Goal: Information Seeking & Learning: Learn about a topic

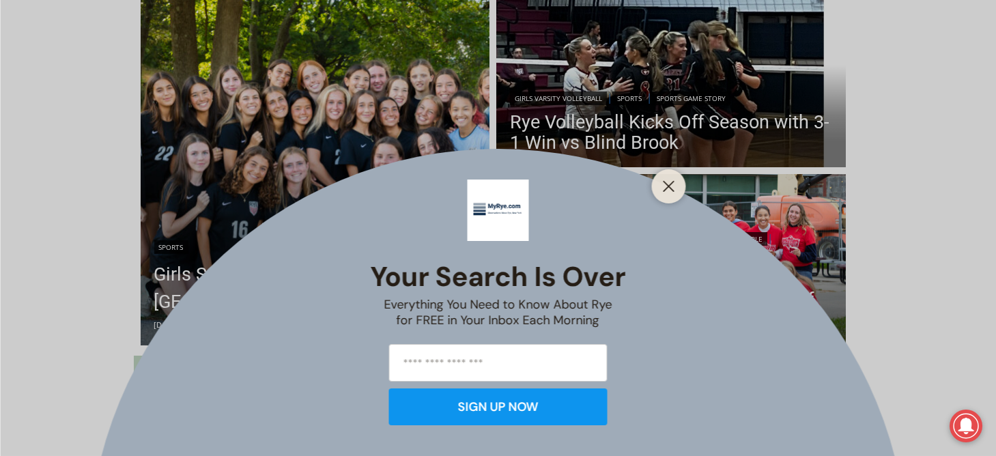
click at [657, 190] on div at bounding box center [669, 186] width 34 height 34
click at [670, 185] on line "Close" at bounding box center [668, 187] width 10 height 10
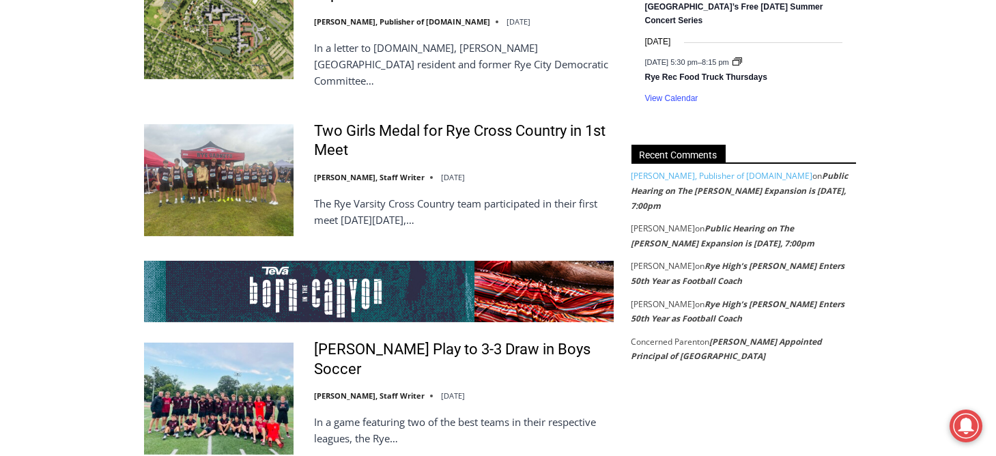
scroll to position [2433, 0]
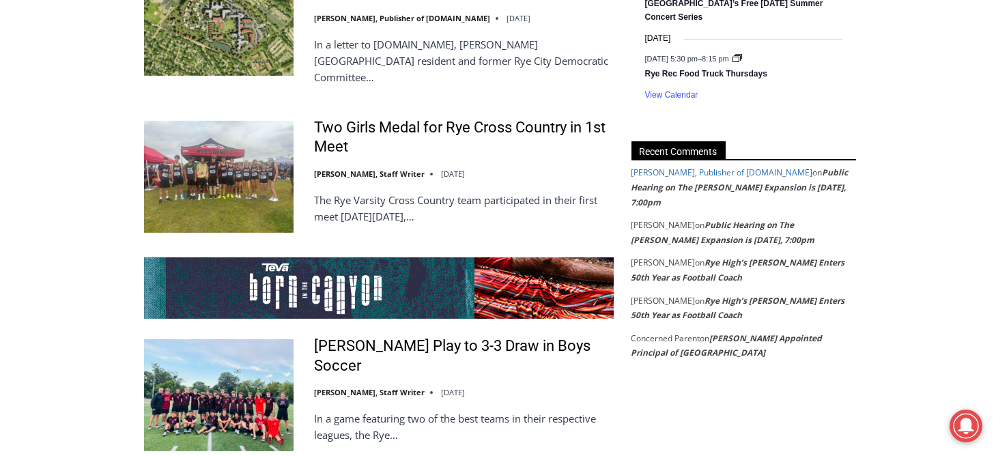
click at [729, 177] on link "[PERSON_NAME], Publisher of [DOMAIN_NAME]" at bounding box center [722, 172] width 182 height 12
click at [714, 219] on link "Public Hearing on The [PERSON_NAME] Expansion is [DATE], 7:00pm" at bounding box center [723, 232] width 184 height 27
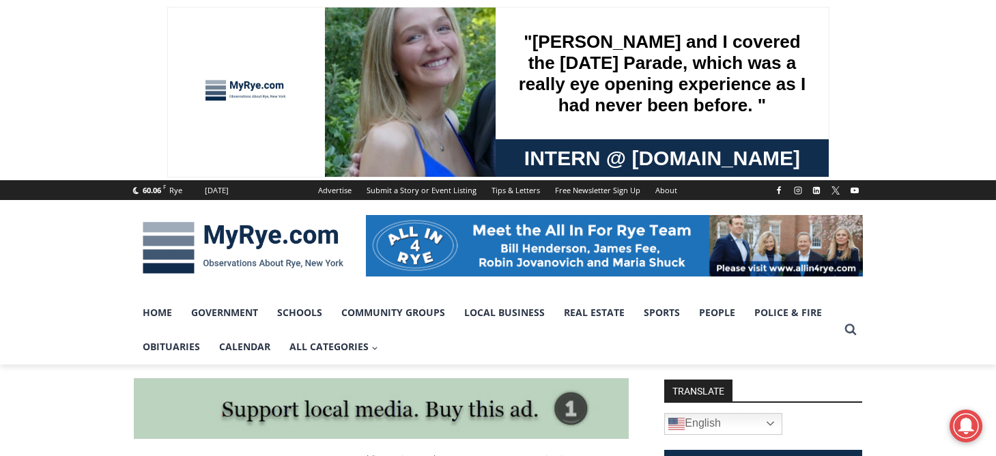
click at [252, 231] on img at bounding box center [243, 247] width 218 height 71
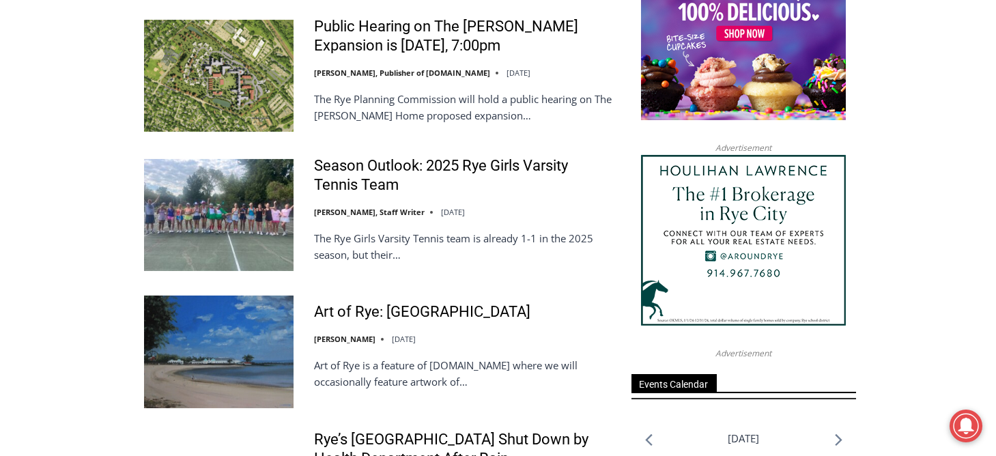
scroll to position [1569, 0]
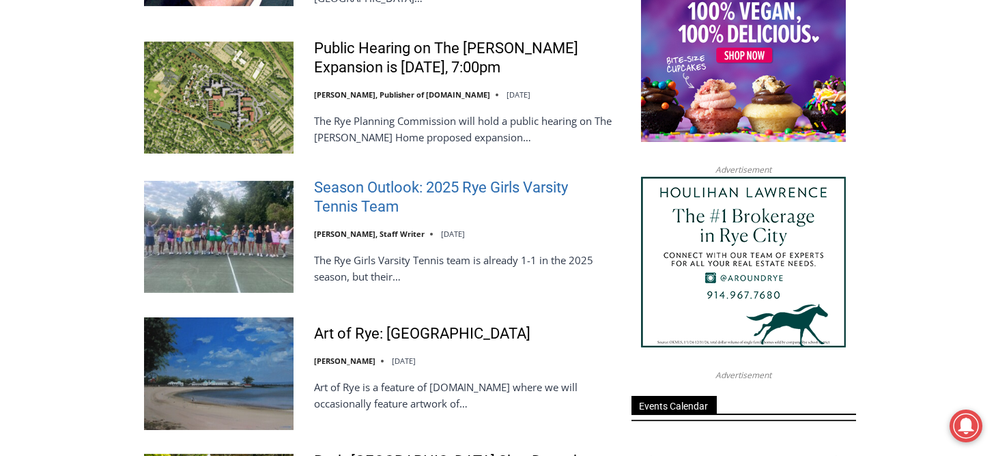
click at [513, 178] on link "Season Outlook: 2025 Rye Girls Varsity Tennis Team" at bounding box center [464, 197] width 300 height 39
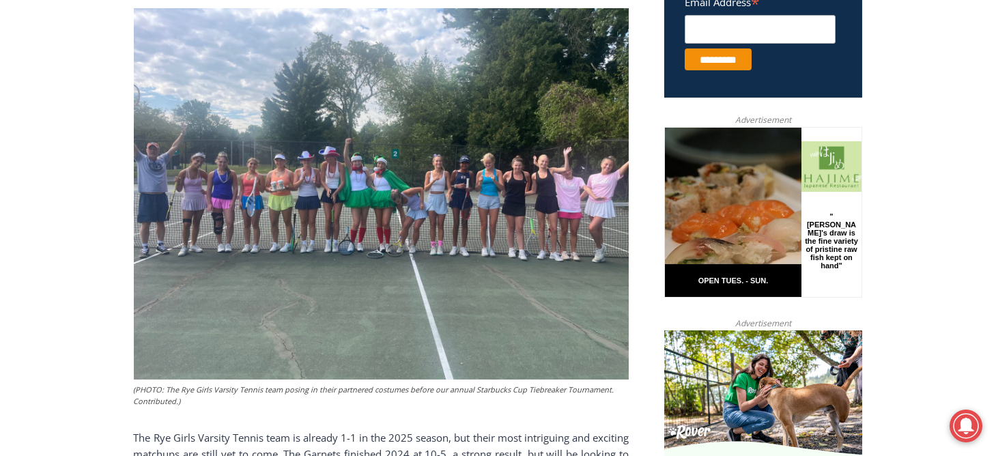
scroll to position [587, 0]
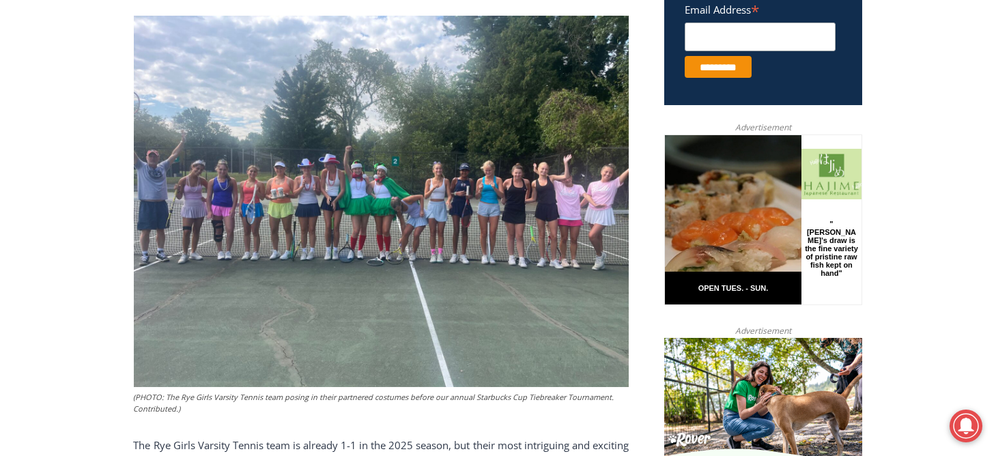
click at [380, 203] on img at bounding box center [381, 201] width 495 height 371
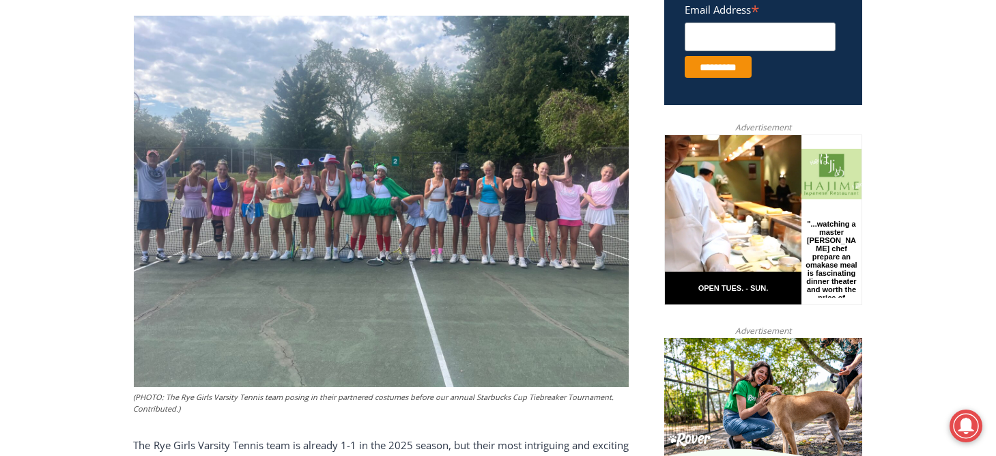
click at [439, 199] on img at bounding box center [381, 201] width 495 height 371
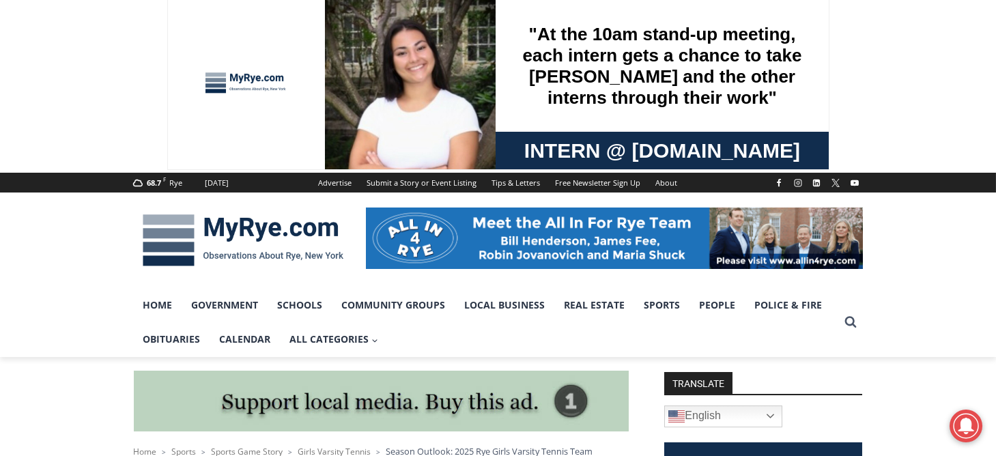
scroll to position [0, 0]
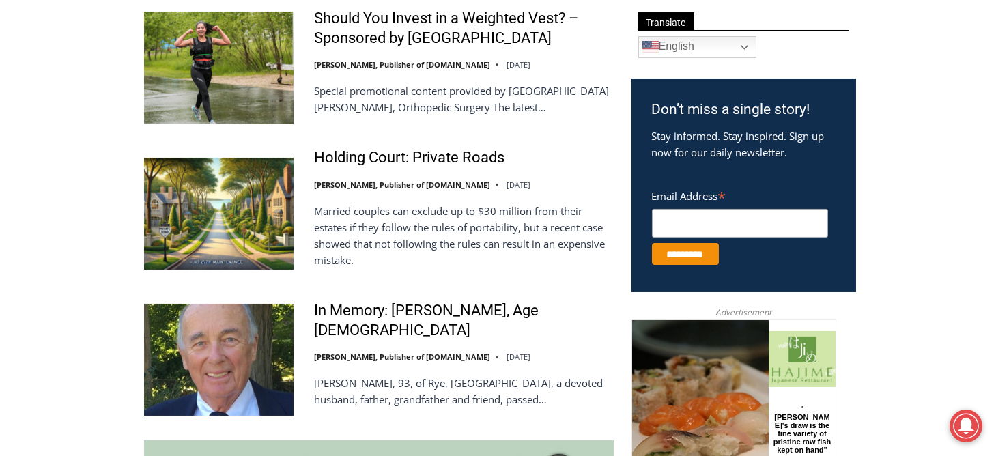
scroll to position [818, 0]
